Goal: Information Seeking & Learning: Learn about a topic

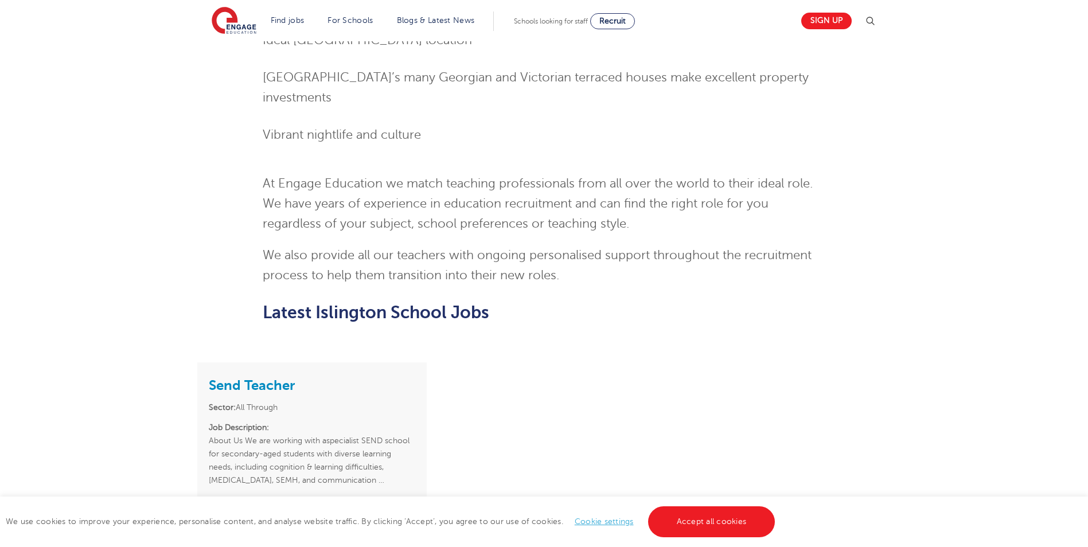
scroll to position [1377, 0]
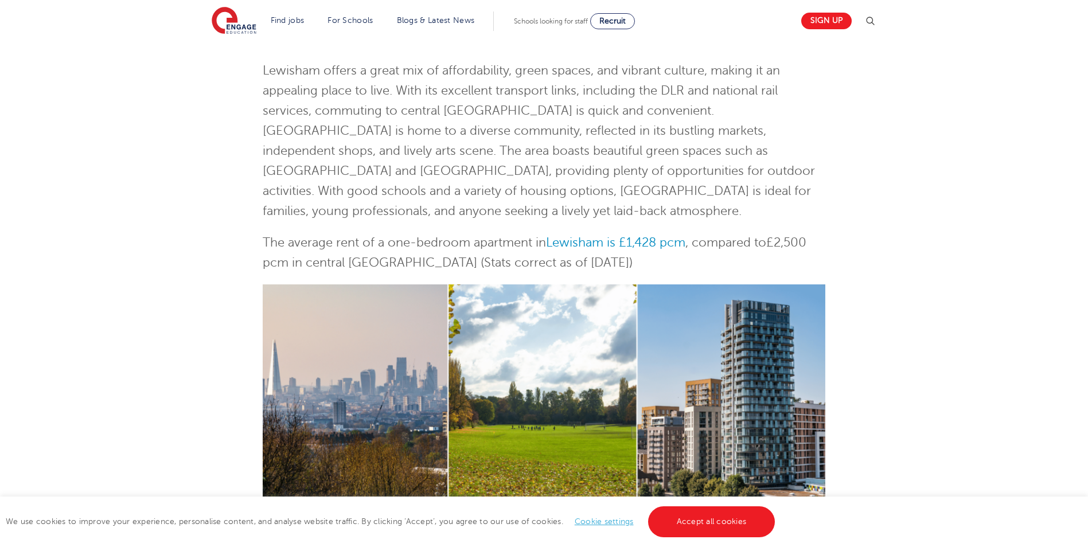
scroll to position [172, 0]
